Goal: Task Accomplishment & Management: Manage account settings

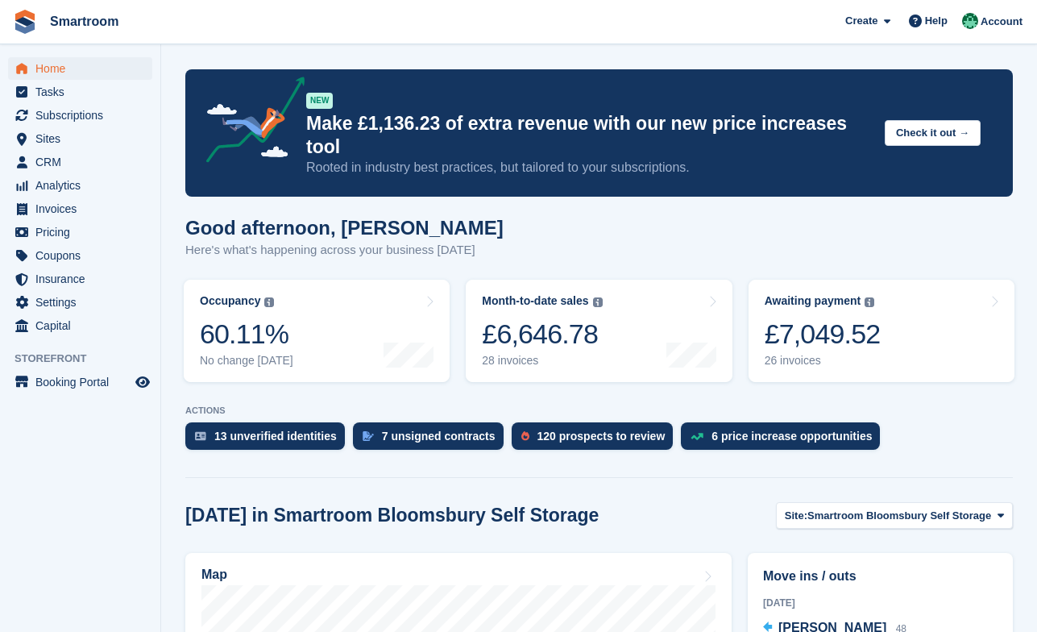
scroll to position [313, 0]
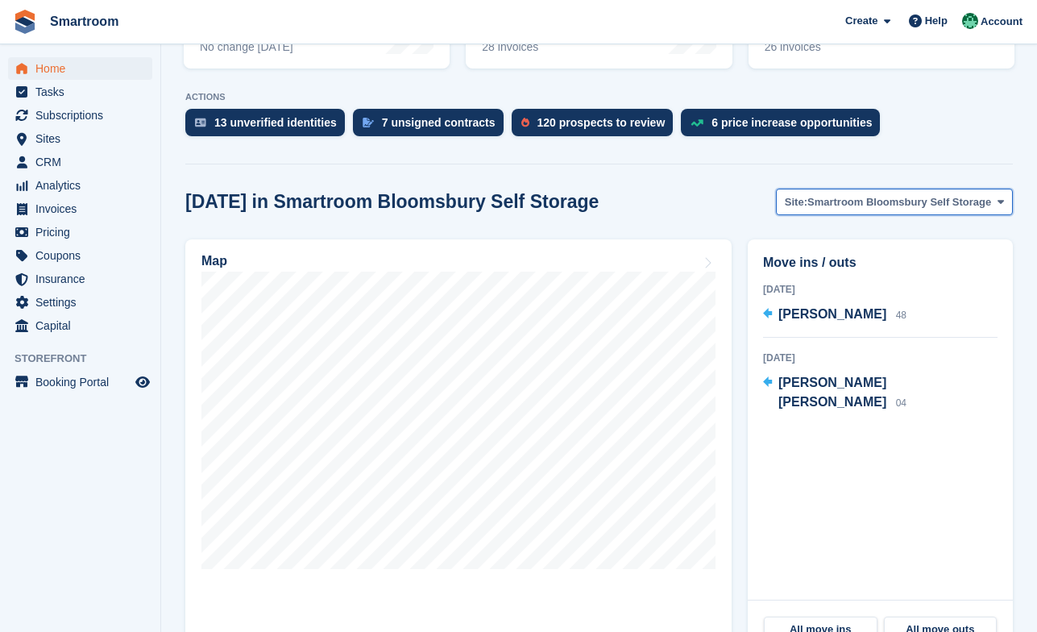
click at [865, 194] on span "Smartroom Bloomsbury Self Storage" at bounding box center [899, 202] width 184 height 16
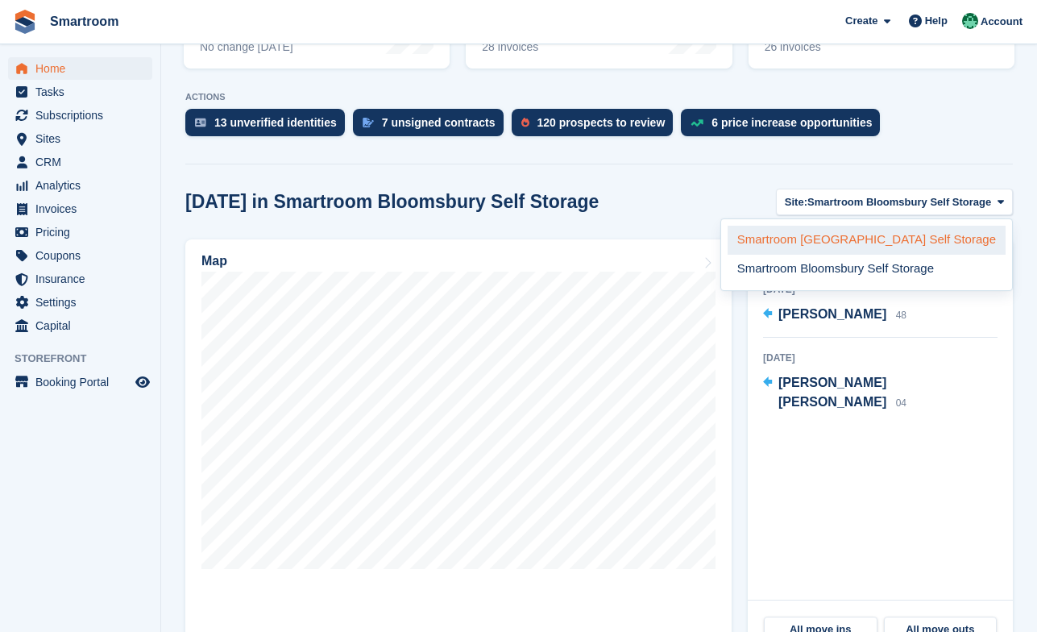
click at [858, 226] on link "Smartroom [GEOGRAPHIC_DATA] Self Storage" at bounding box center [867, 240] width 278 height 29
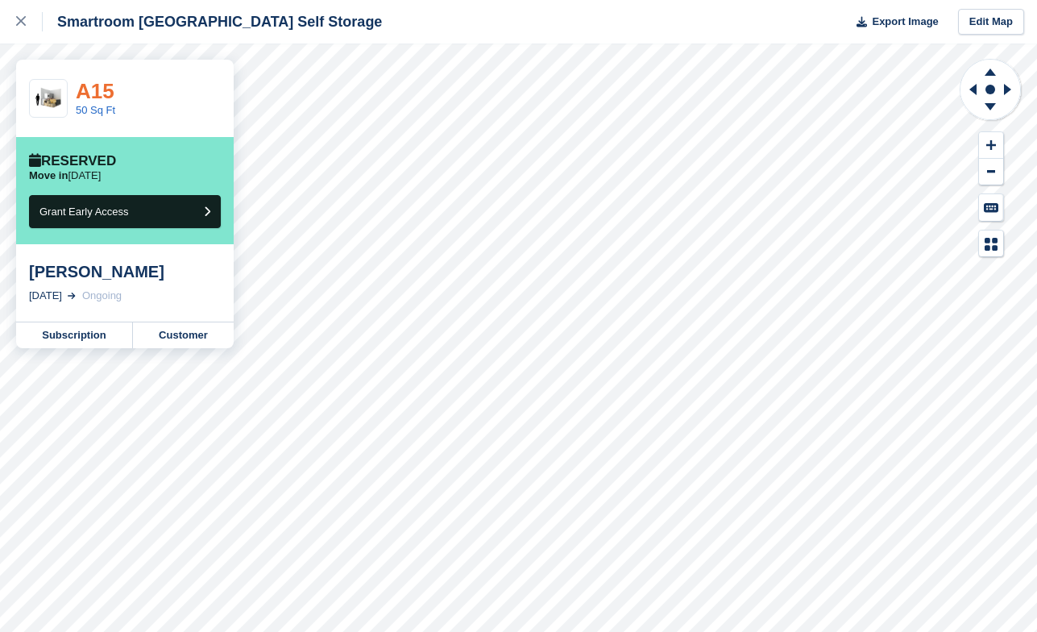
click at [93, 89] on link "A15" at bounding box center [95, 91] width 39 height 24
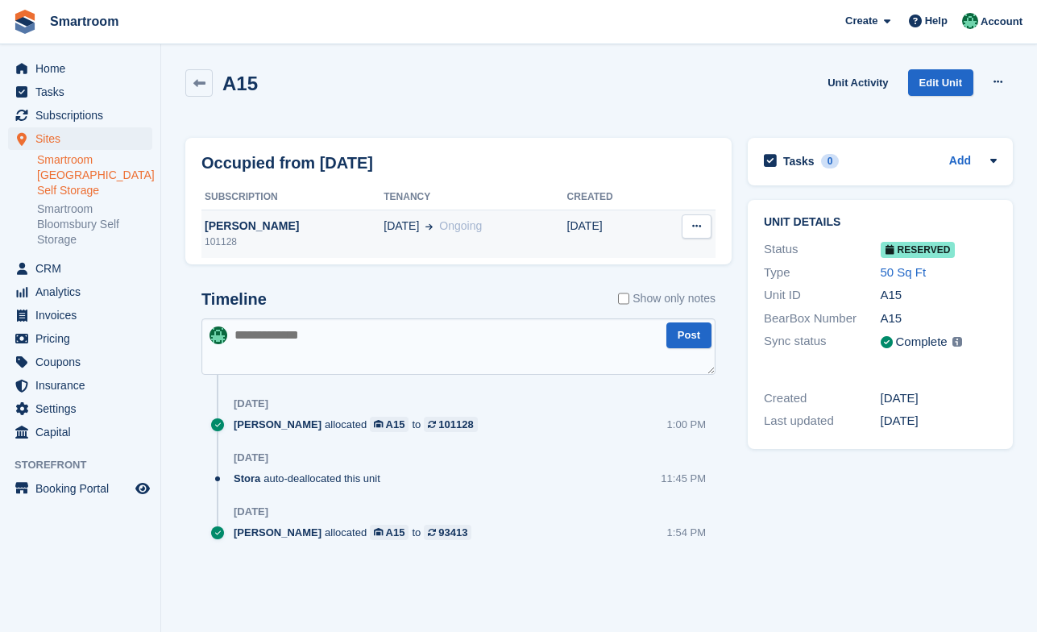
click at [698, 229] on icon at bounding box center [696, 226] width 9 height 10
click at [661, 263] on p "Deallocate" at bounding box center [634, 257] width 140 height 21
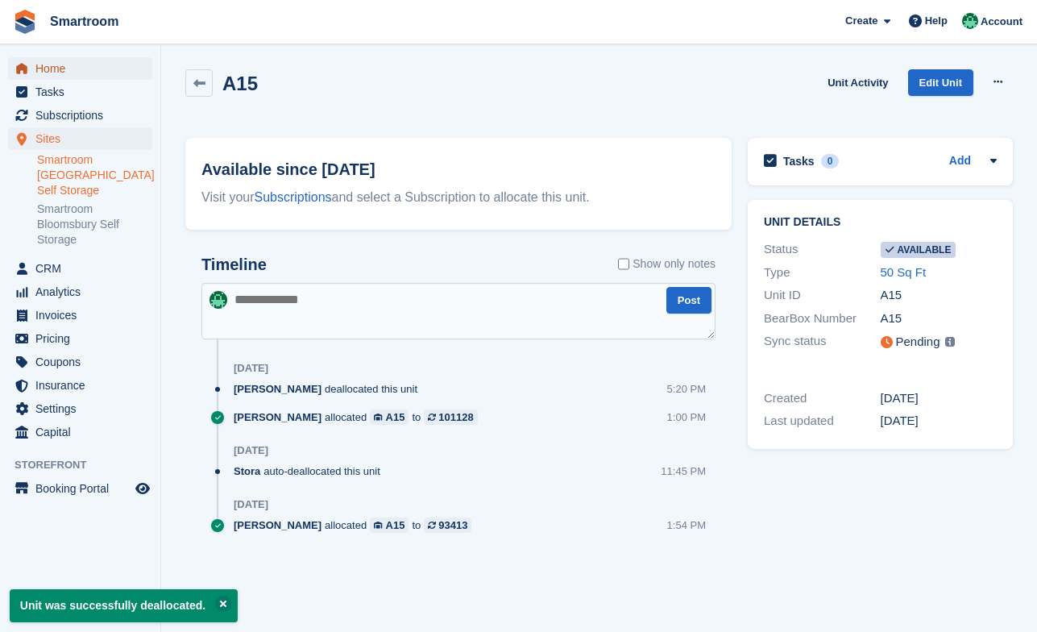
click at [78, 66] on span "Home" at bounding box center [83, 68] width 97 height 23
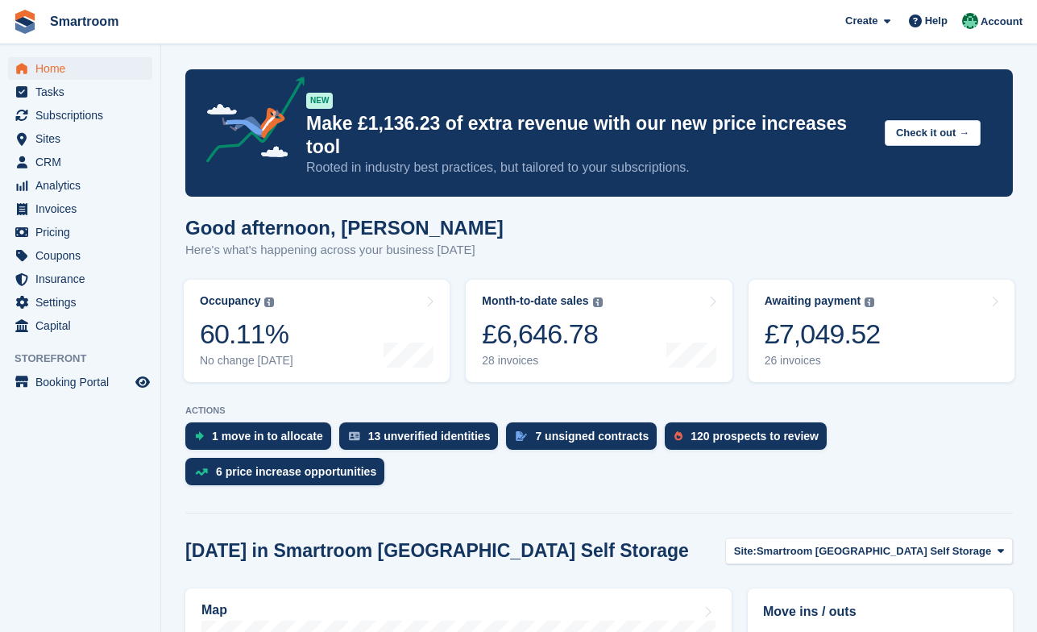
scroll to position [194, 0]
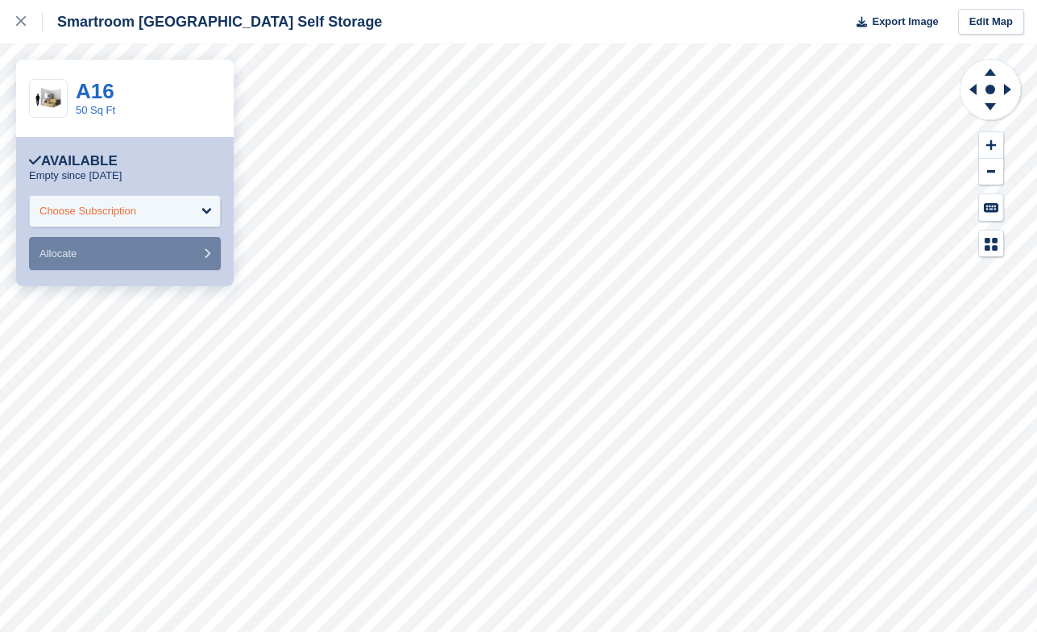
click at [143, 202] on div "Choose Subscription" at bounding box center [125, 211] width 192 height 32
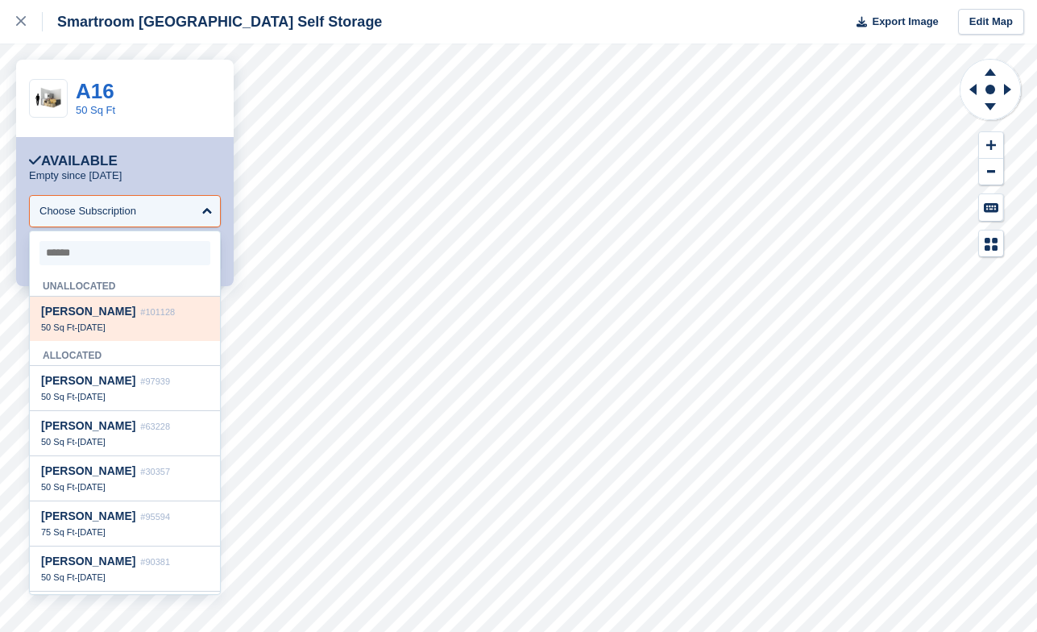
click at [121, 302] on div "Juliet Kirby #101128 50 Sq Ft - 13 Aug" at bounding box center [125, 318] width 190 height 44
select select "******"
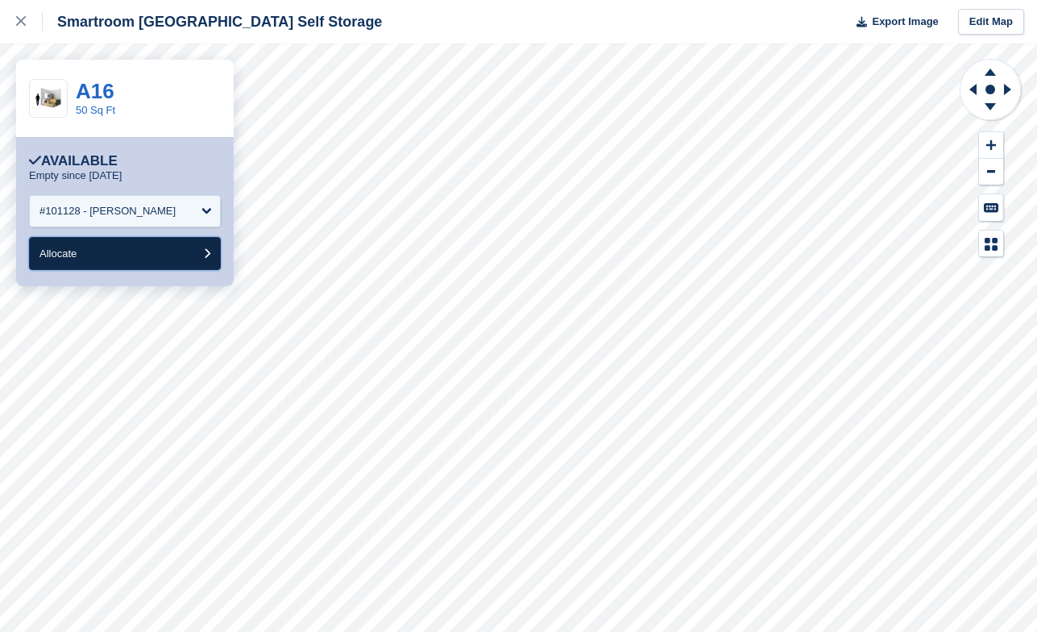
click at [120, 259] on button "Allocate" at bounding box center [125, 253] width 192 height 33
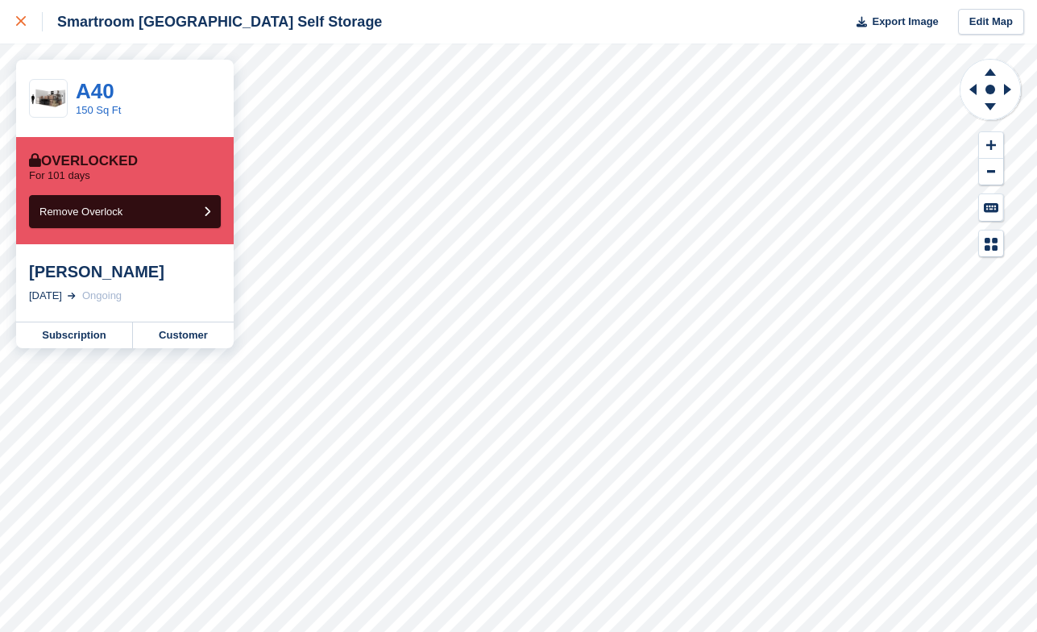
click at [25, 24] on icon at bounding box center [21, 21] width 10 height 10
